Goal: Use online tool/utility: Utilize a website feature to perform a specific function

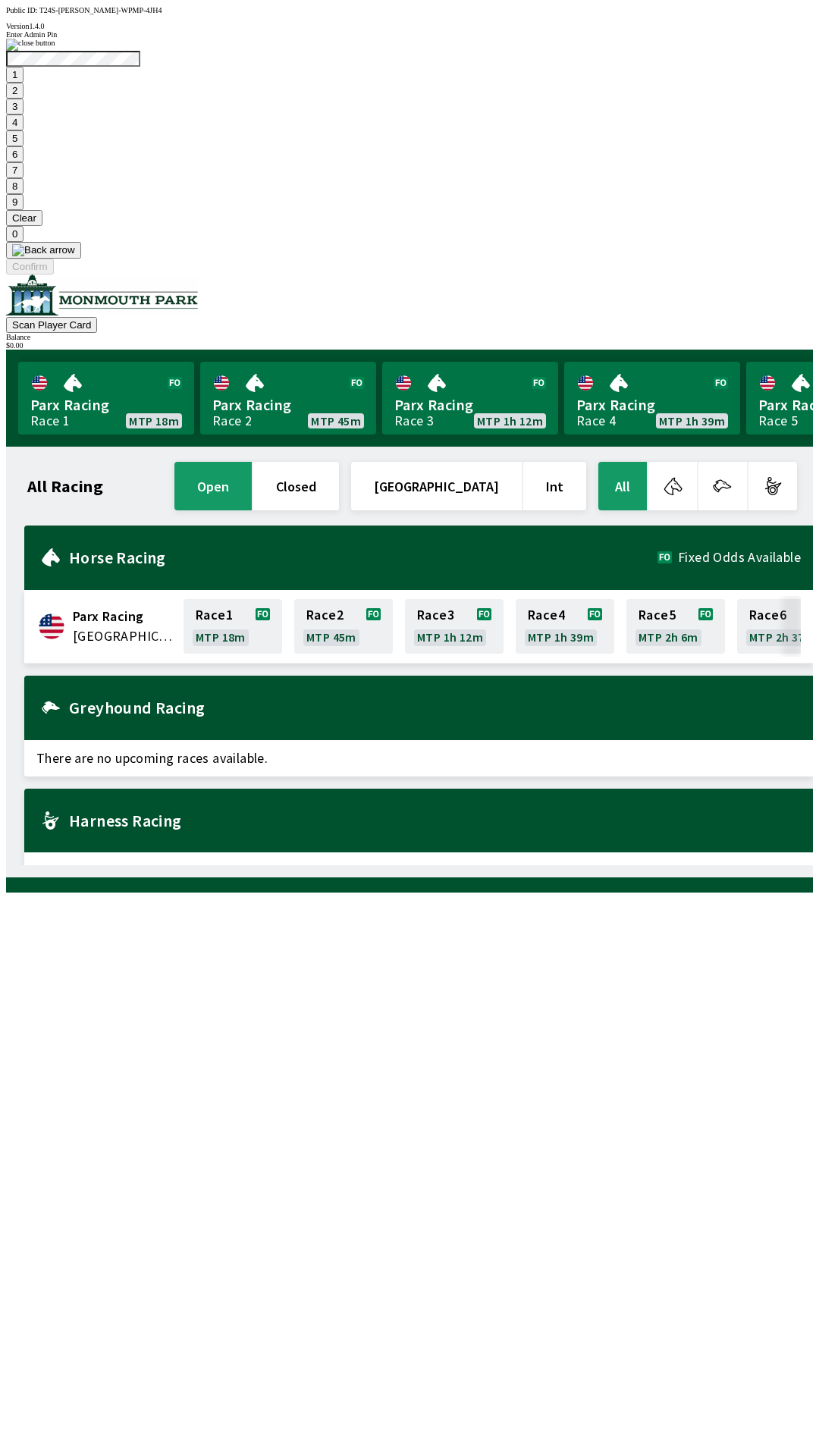
click at [24, 210] on button "9" at bounding box center [15, 202] width 18 height 16
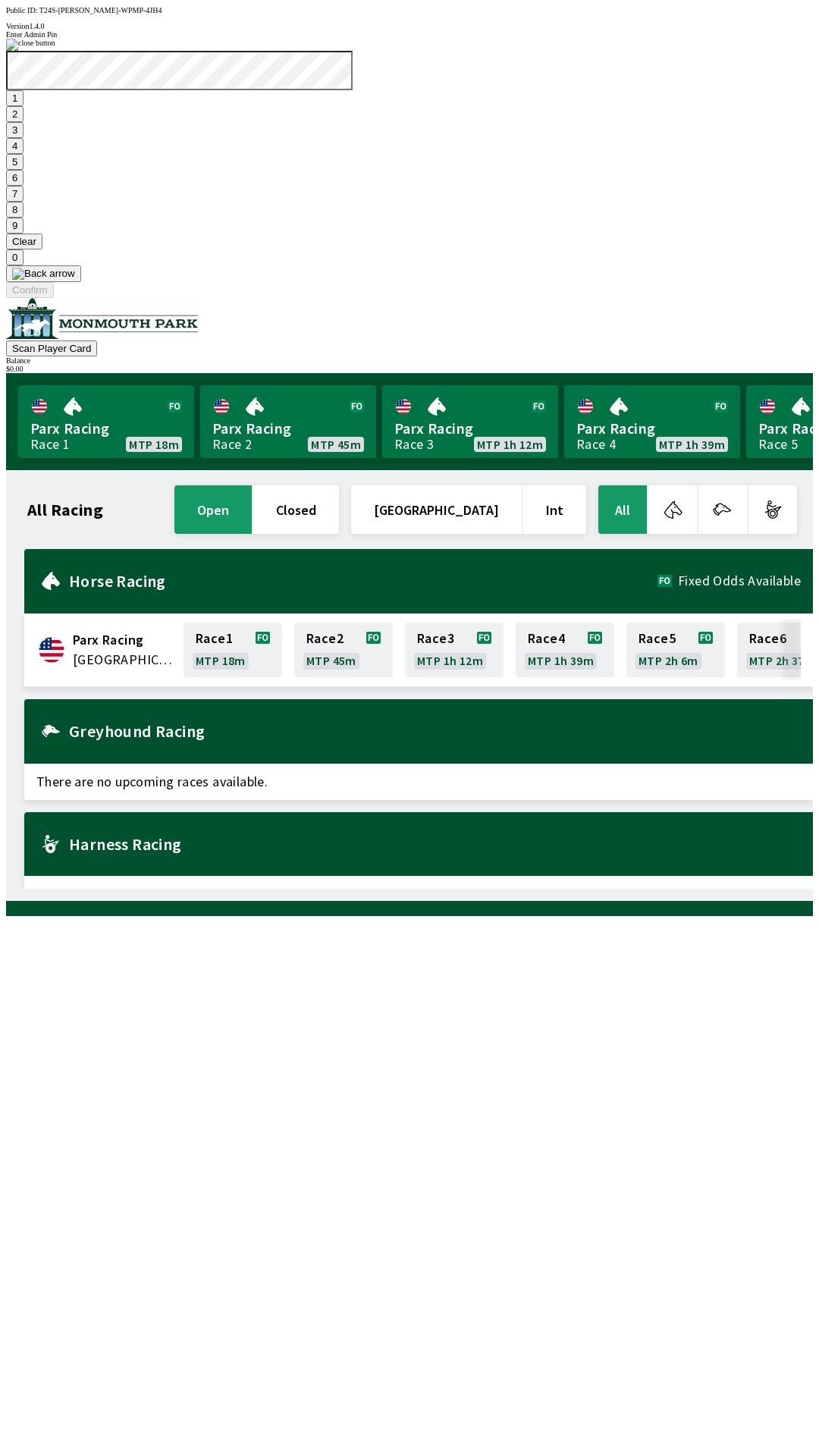
click at [24, 202] on button "7" at bounding box center [15, 193] width 18 height 16
click at [24, 138] on button "3" at bounding box center [15, 130] width 18 height 16
click at [54, 298] on button "Confirm" at bounding box center [30, 290] width 48 height 16
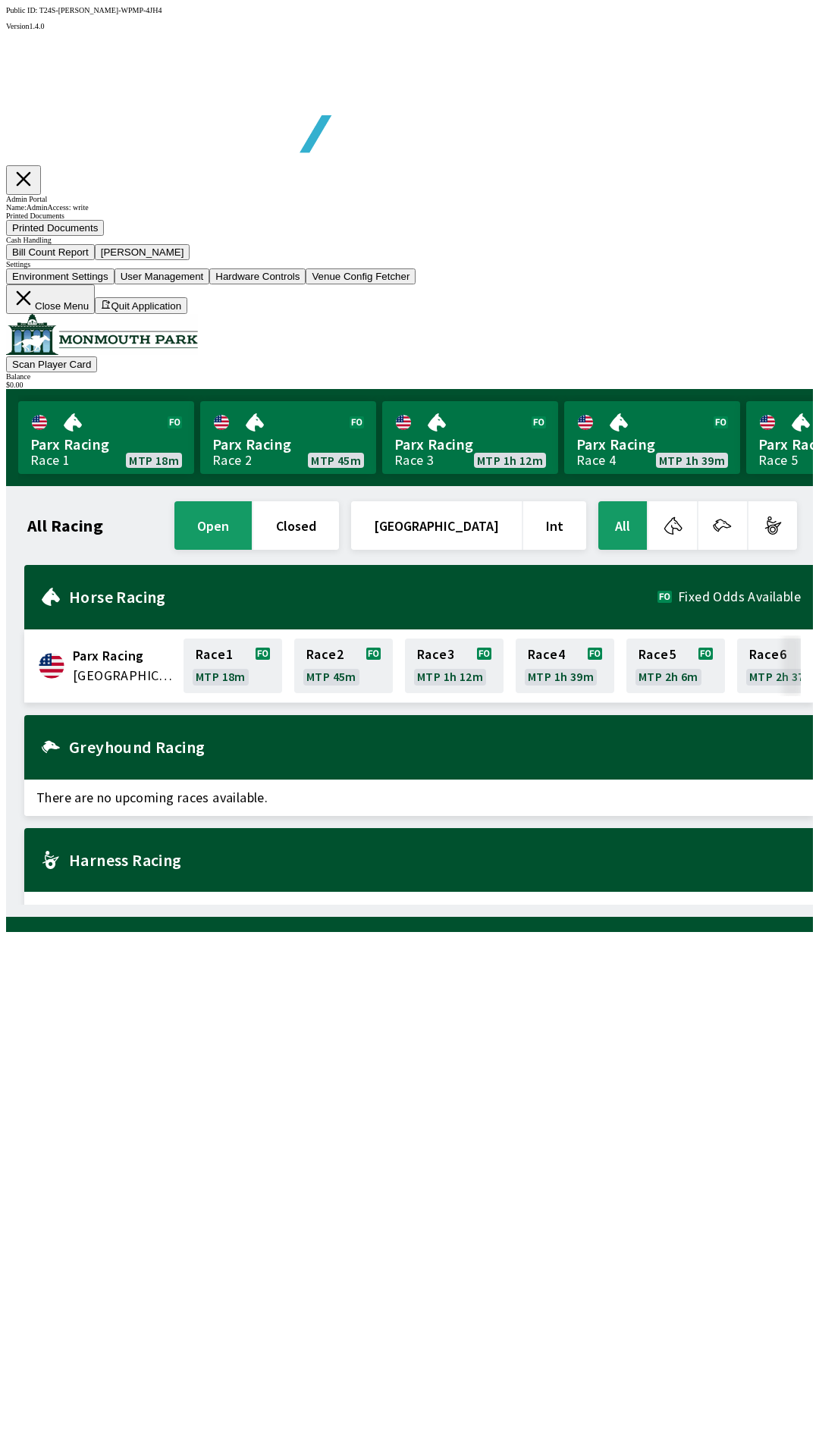
click at [95, 260] on button "Bill Count Report" at bounding box center [51, 252] width 89 height 16
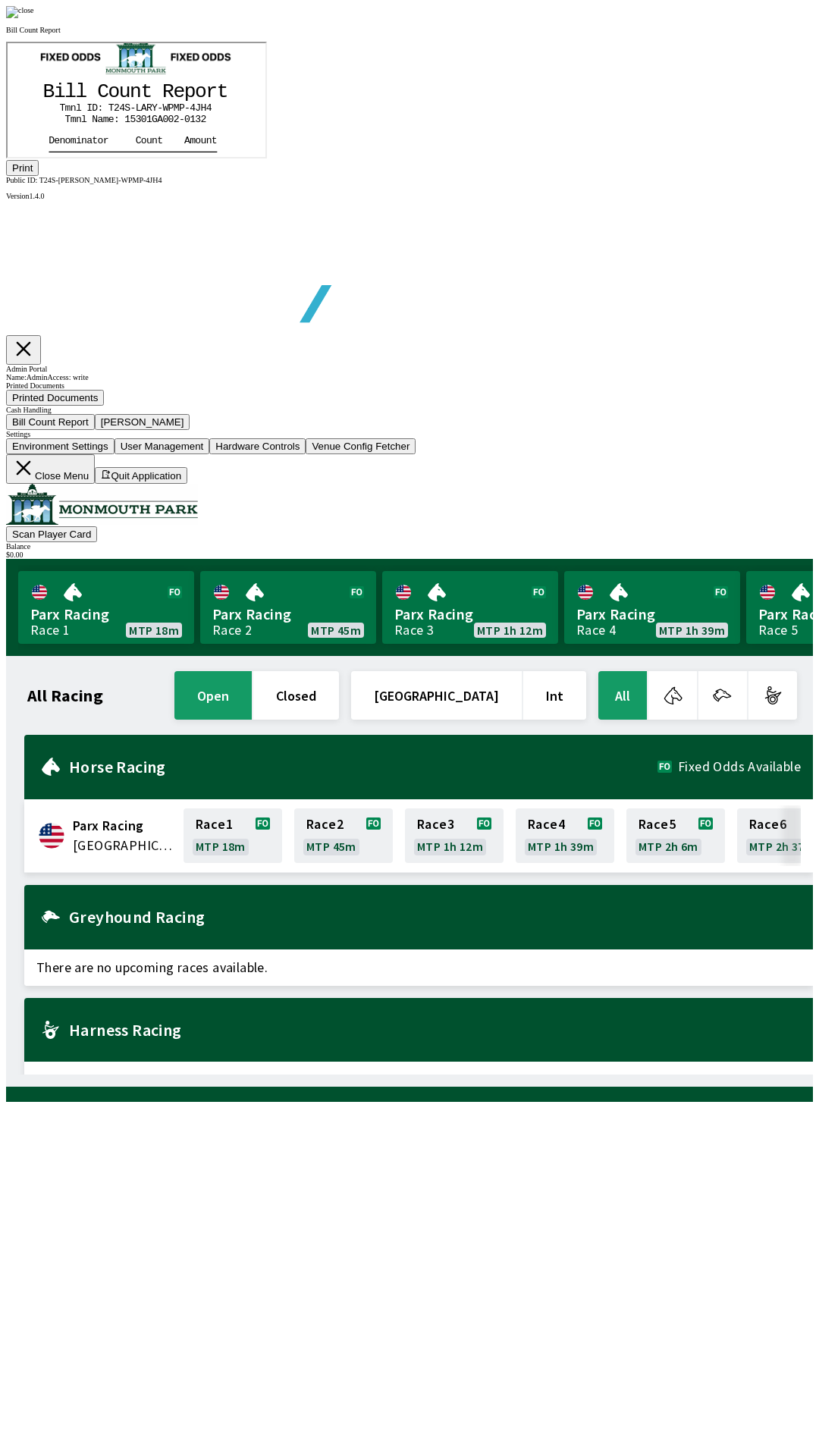
scroll to position [178, 0]
click at [38, 176] on button "Print" at bounding box center [22, 168] width 33 height 16
click at [34, 18] on img at bounding box center [20, 12] width 28 height 12
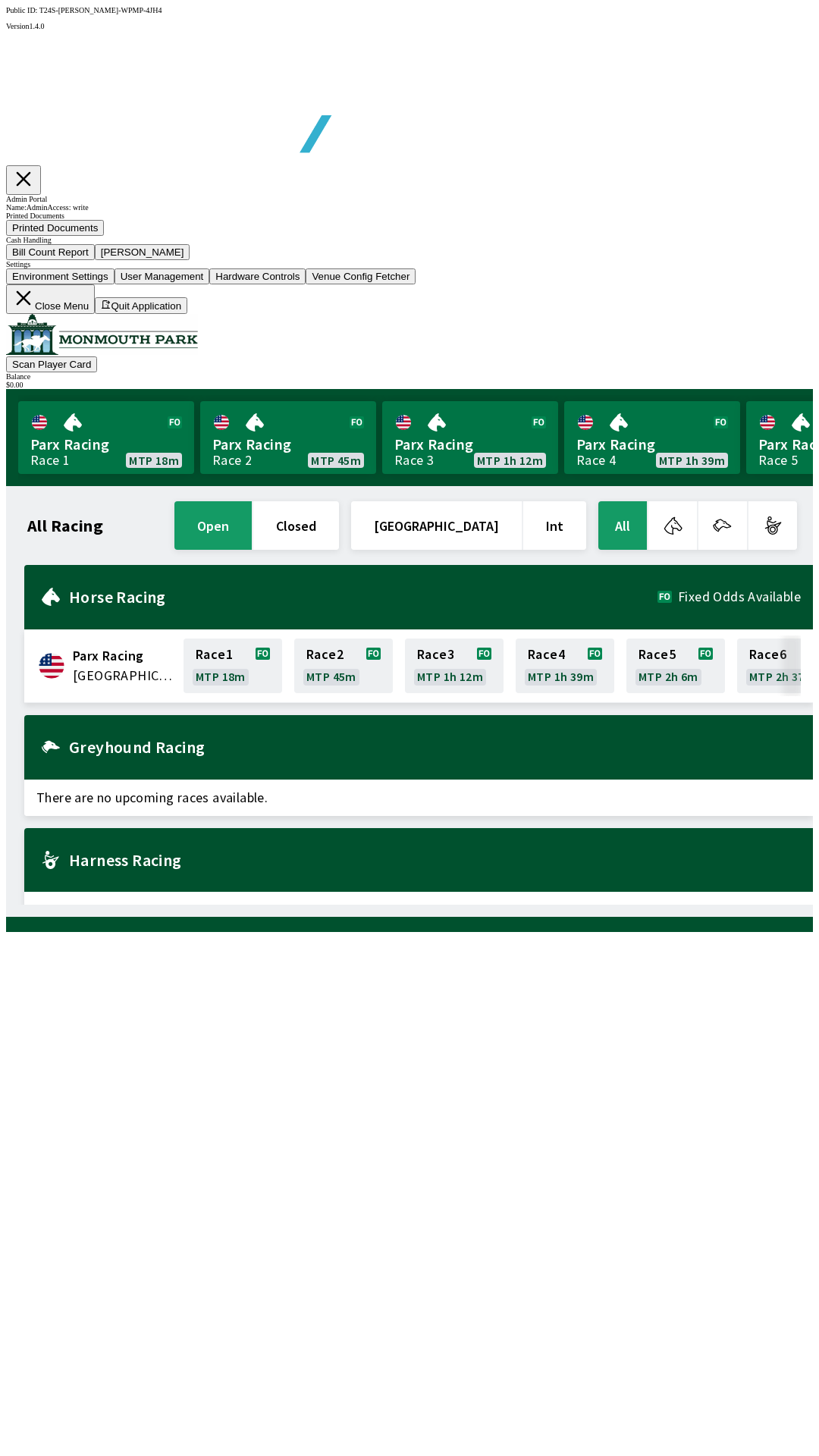
click at [190, 260] on button "[PERSON_NAME]" at bounding box center [143, 252] width 96 height 16
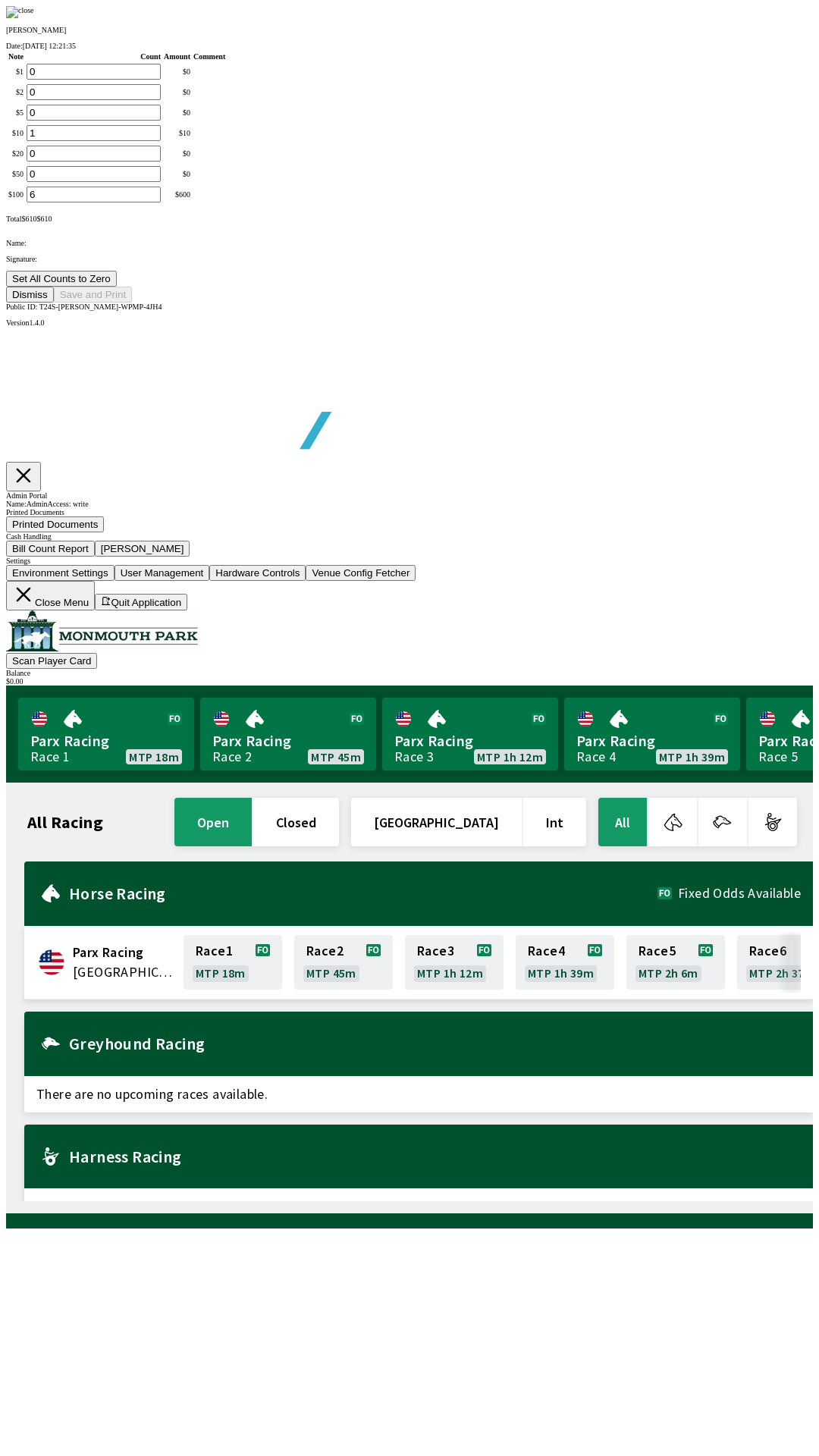
click at [116, 287] on button "Set All Counts to Zero" at bounding box center [61, 278] width 111 height 16
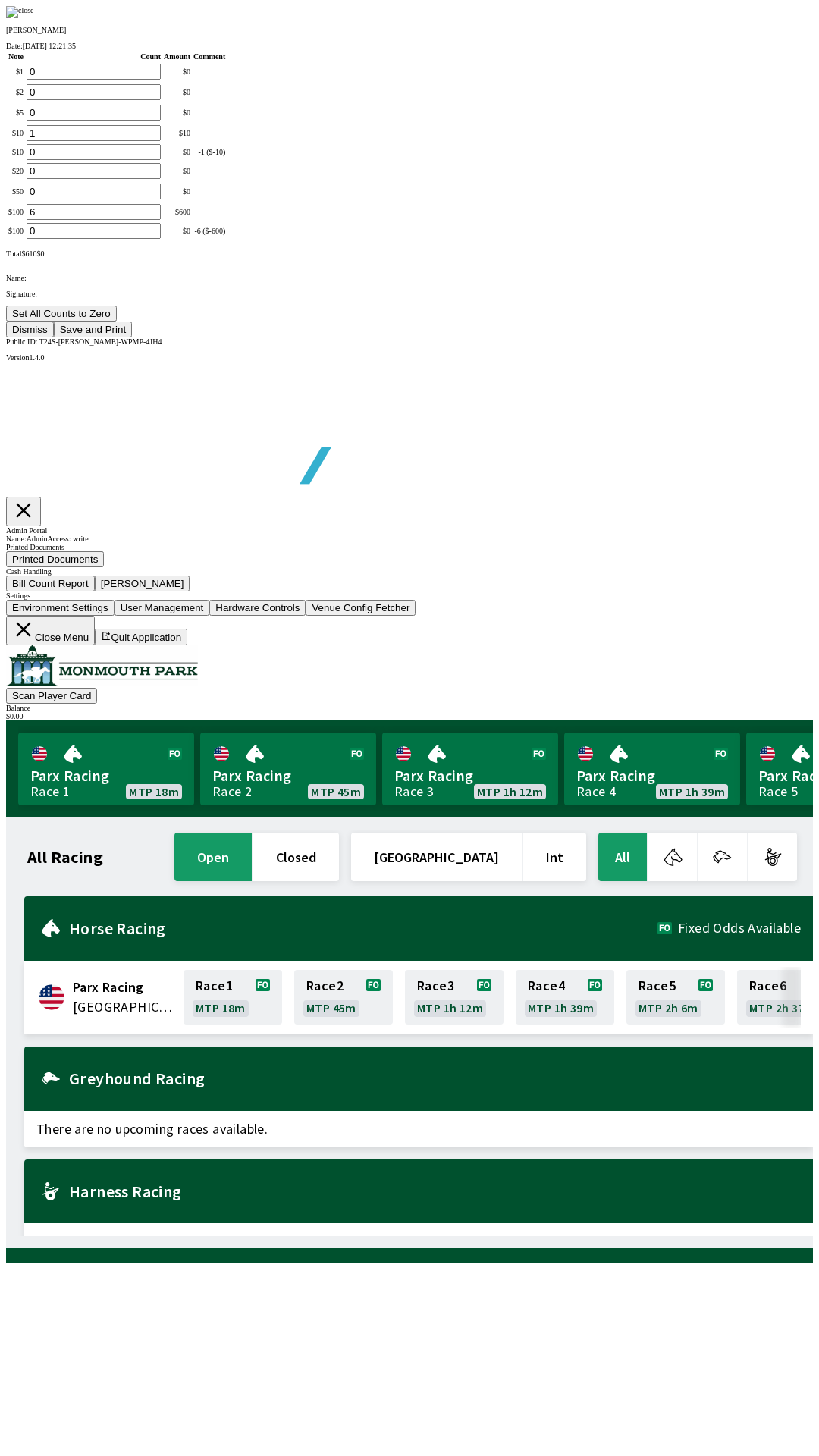
click at [132, 337] on button "Save and Print" at bounding box center [93, 330] width 78 height 16
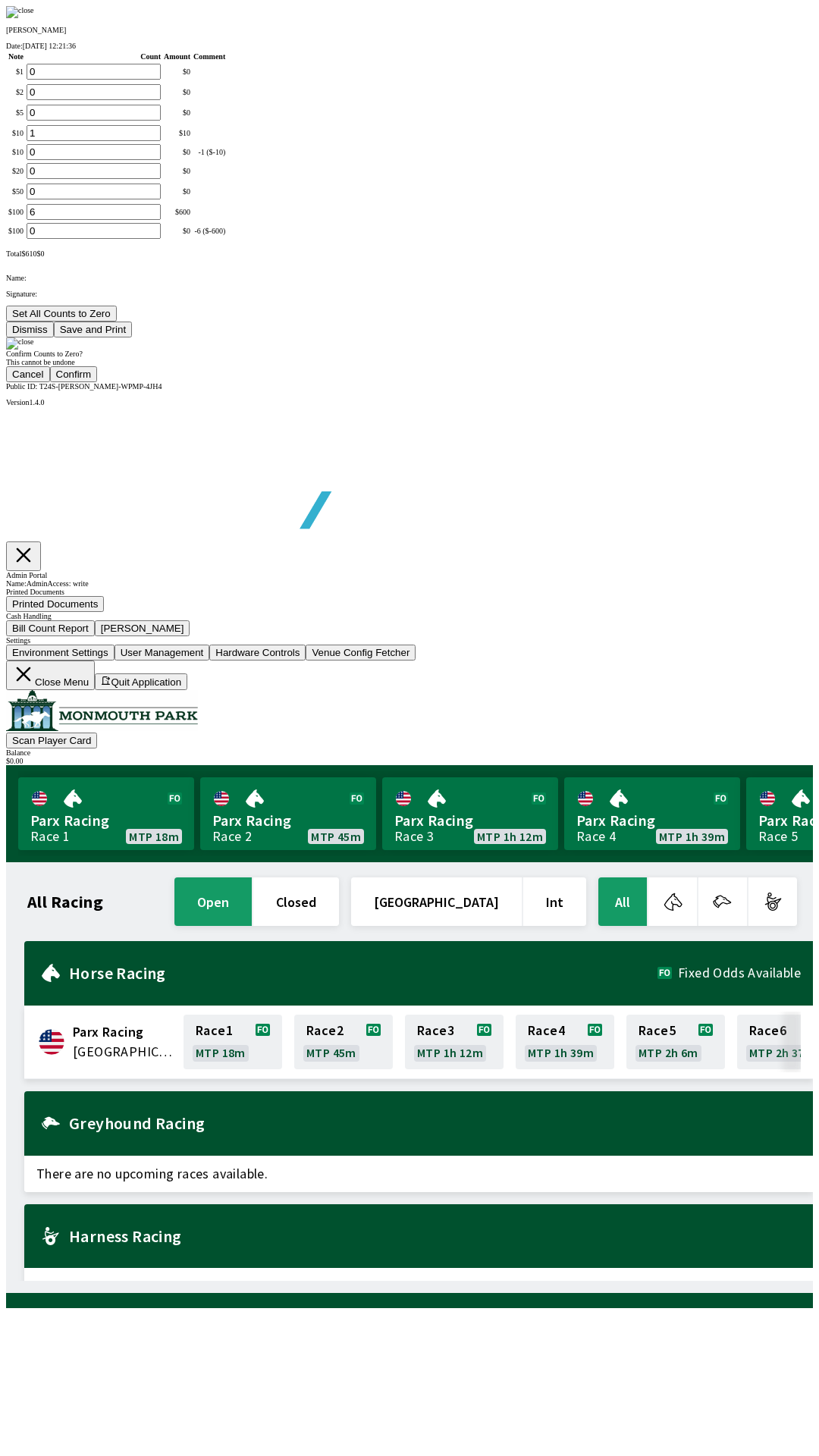
click at [98, 382] on button "Confirm" at bounding box center [74, 374] width 48 height 16
type input "0"
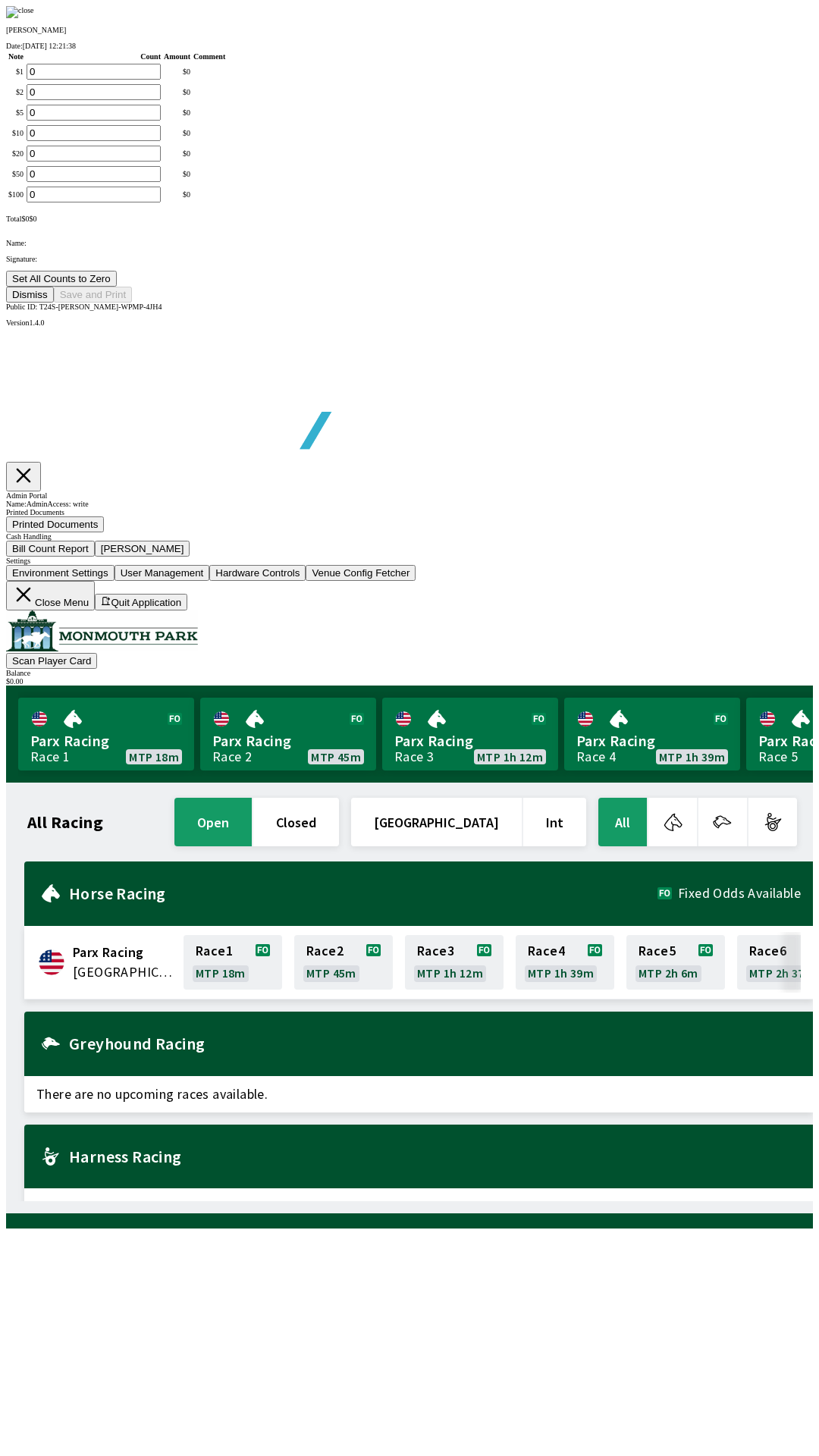
click at [34, 18] on img at bounding box center [20, 12] width 28 height 12
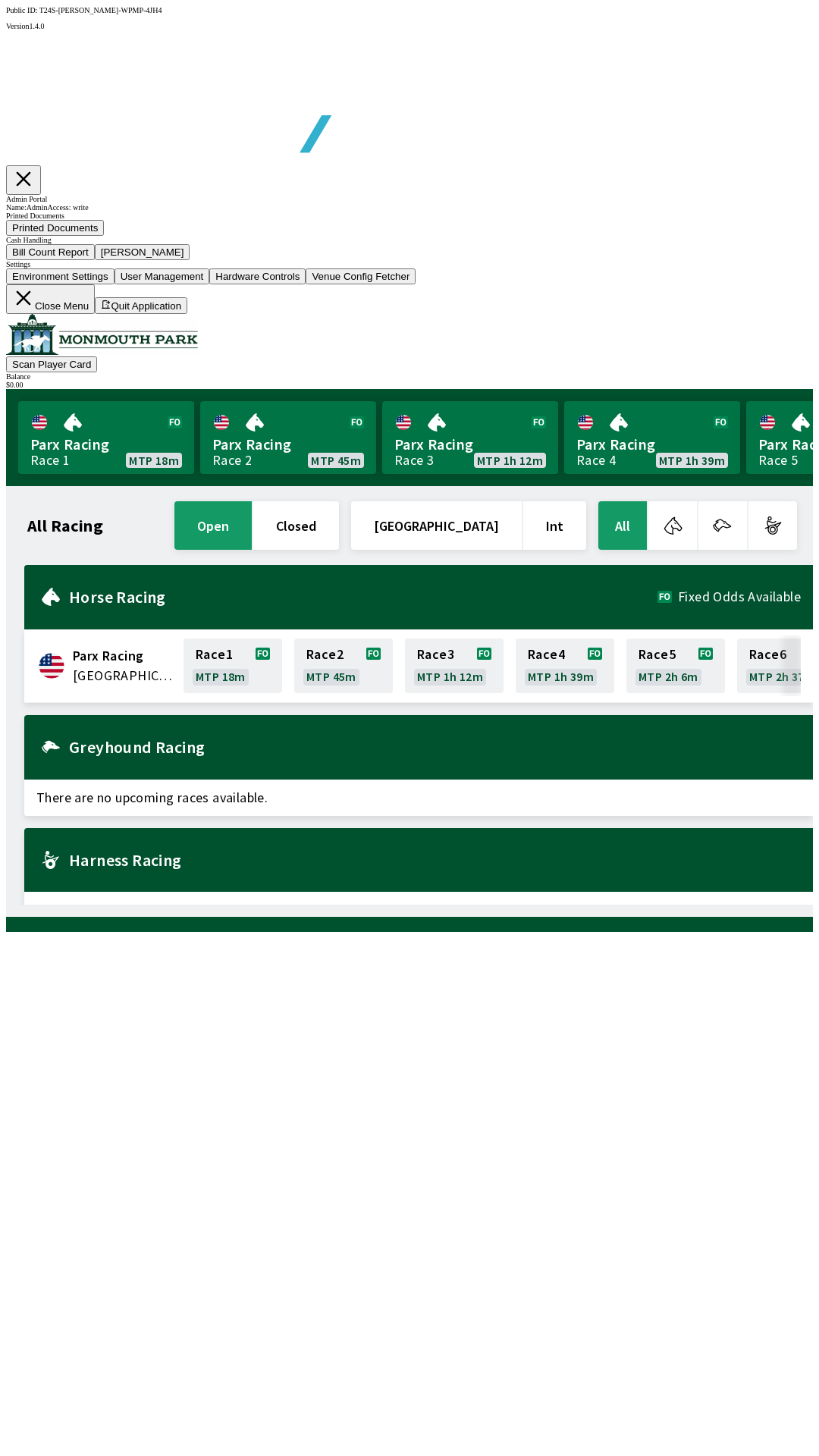
click at [35, 310] on icon at bounding box center [24, 298] width 23 height 23
